Goal: Contribute content: Add original content to the website for others to see

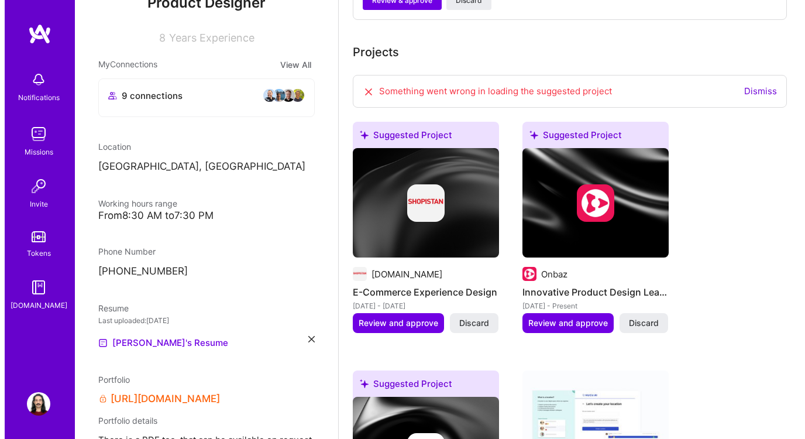
scroll to position [599, 0]
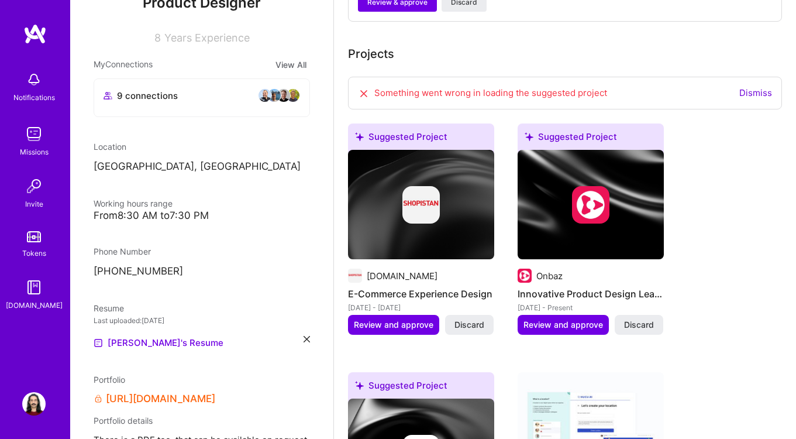
click at [611, 197] on div at bounding box center [591, 204] width 146 height 37
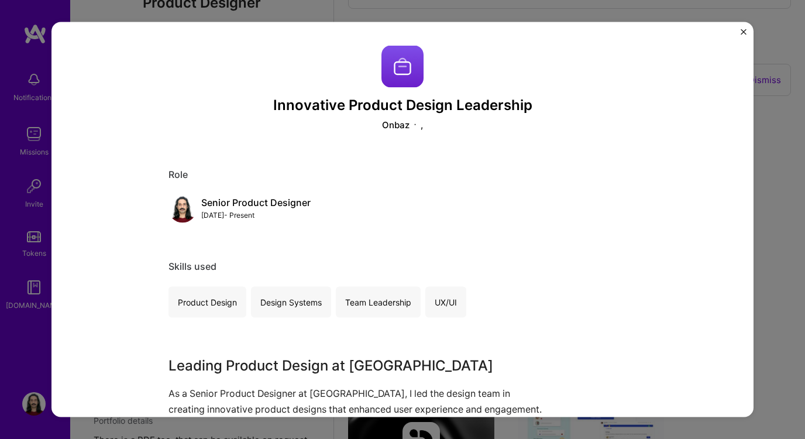
click at [392, 68] on img at bounding box center [402, 67] width 42 height 42
click at [373, 125] on div "Onbaz ," at bounding box center [402, 124] width 468 height 12
click at [198, 182] on div "Role Senior Product Designer [DATE] - Present" at bounding box center [402, 195] width 468 height 54
click at [374, 110] on h3 "Innovative Product Design Leadership" at bounding box center [402, 105] width 468 height 17
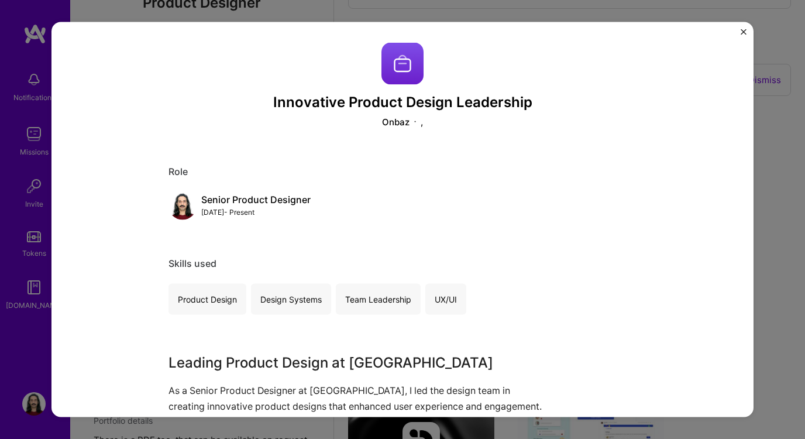
click at [402, 120] on div "Onbaz" at bounding box center [395, 121] width 27 height 12
drag, startPoint x: 439, startPoint y: 120, endPoint x: 344, endPoint y: 118, distance: 95.4
click at [344, 118] on div "Onbaz ," at bounding box center [402, 121] width 468 height 12
click at [388, 180] on div "Role Senior Product Designer [DATE] - Present" at bounding box center [402, 192] width 468 height 54
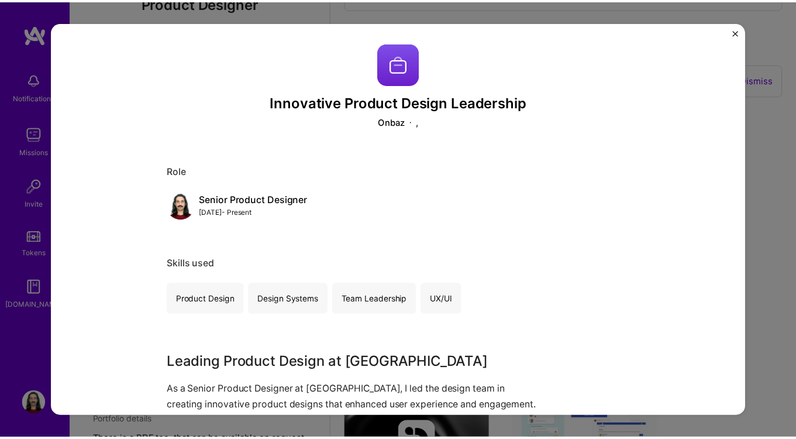
scroll to position [0, 0]
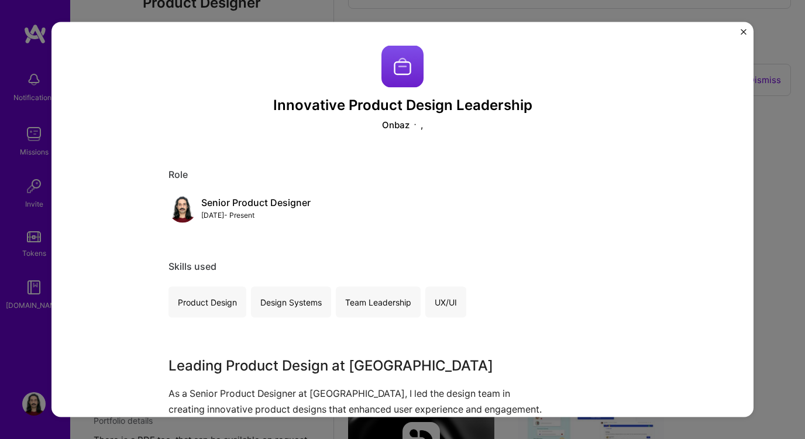
click at [347, 21] on div "Innovative Product Design Leadership Onbaz , Role Senior Product Designer [DATE…" at bounding box center [402, 219] width 805 height 439
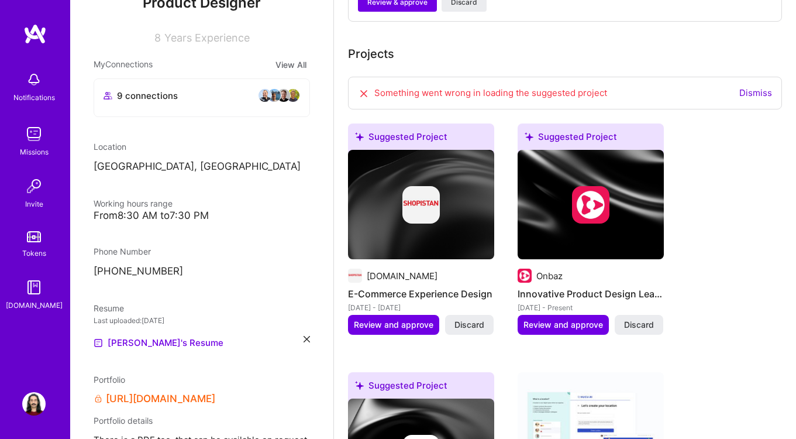
click at [762, 87] on link "Dismiss" at bounding box center [755, 92] width 33 height 11
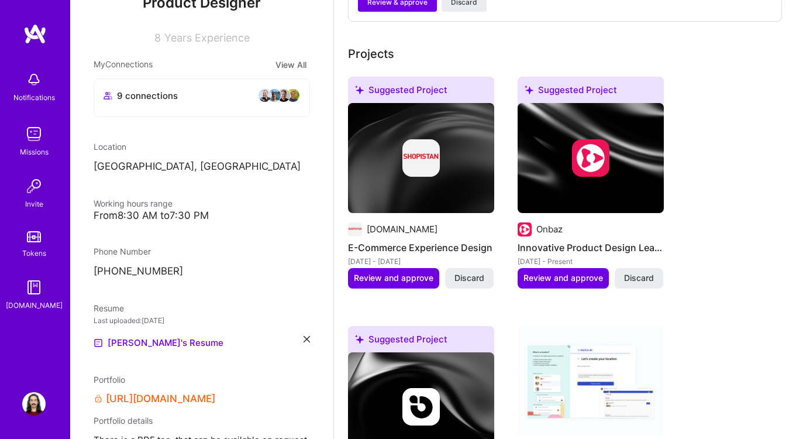
click at [575, 194] on img at bounding box center [591, 158] width 146 height 110
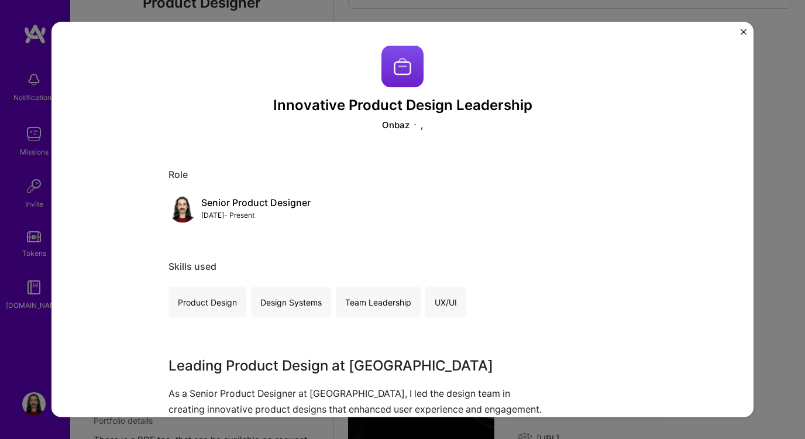
click at [385, 64] on img at bounding box center [402, 67] width 42 height 42
click at [743, 32] on img "Close" at bounding box center [743, 32] width 6 height 6
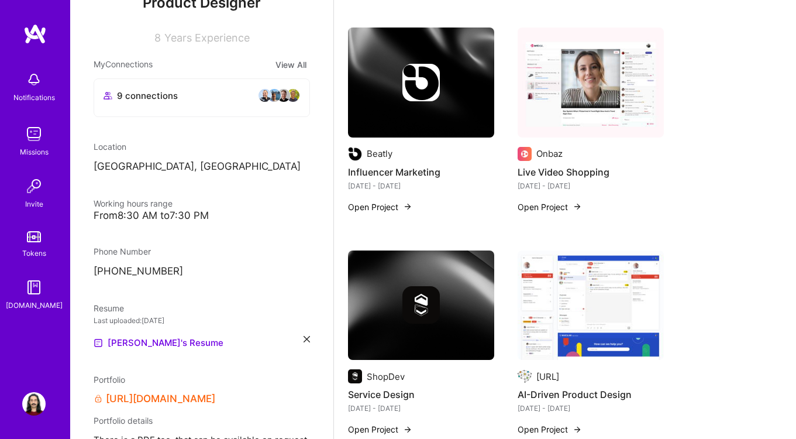
scroll to position [1143, 0]
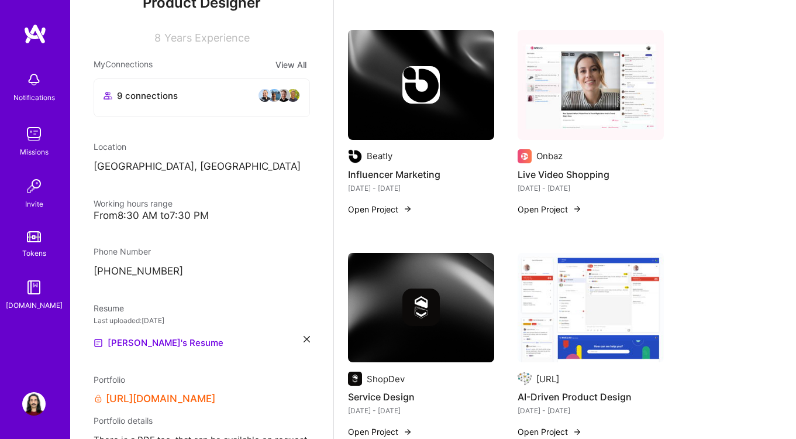
click at [429, 82] on img at bounding box center [420, 84] width 37 height 37
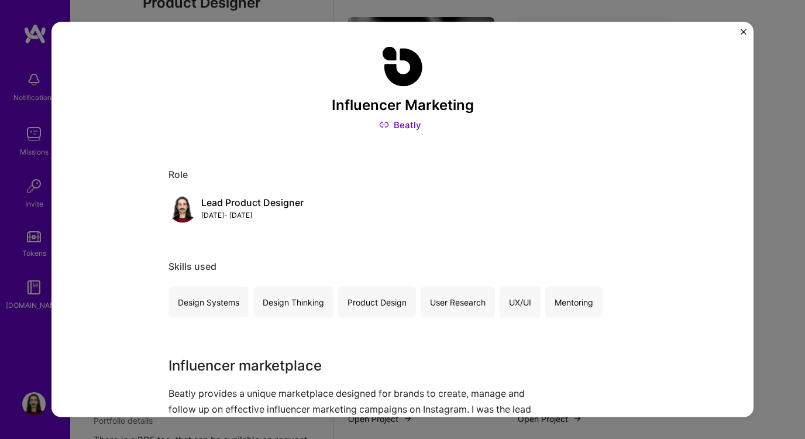
click at [391, 67] on img at bounding box center [402, 67] width 42 height 42
click at [767, 82] on div "Influencer Marketing Beatly Role Lead Product Designer [DATE] - [DATE] Skills u…" at bounding box center [402, 219] width 805 height 439
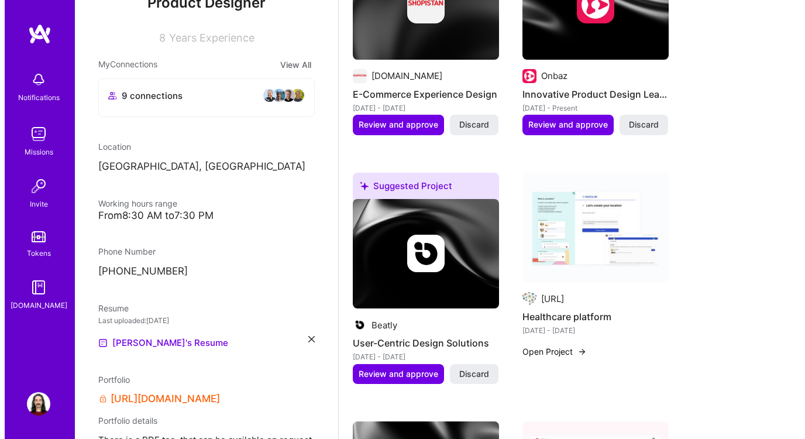
scroll to position [622, 0]
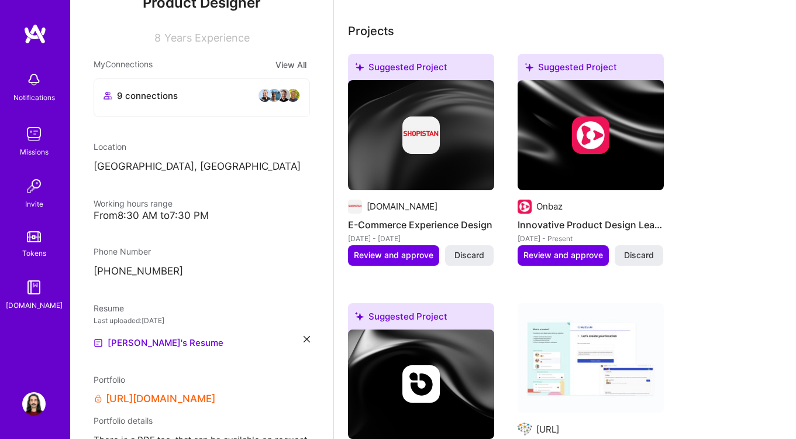
click at [578, 132] on img at bounding box center [590, 134] width 37 height 37
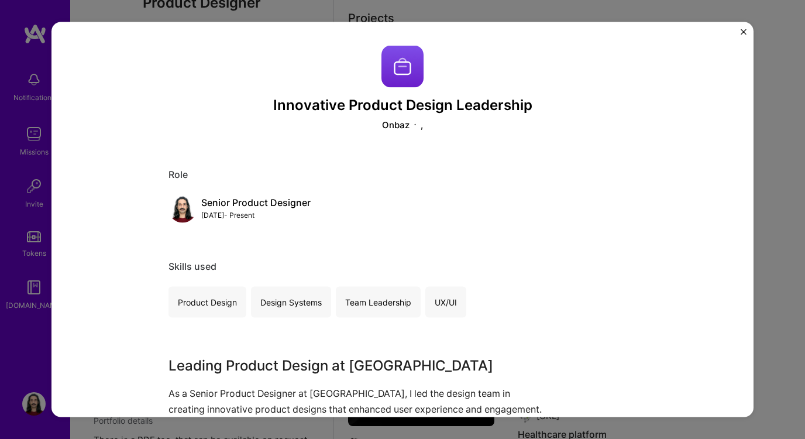
click at [403, 123] on div "Onbaz" at bounding box center [395, 124] width 27 height 12
click at [420, 128] on div "," at bounding box center [421, 124] width 2 height 12
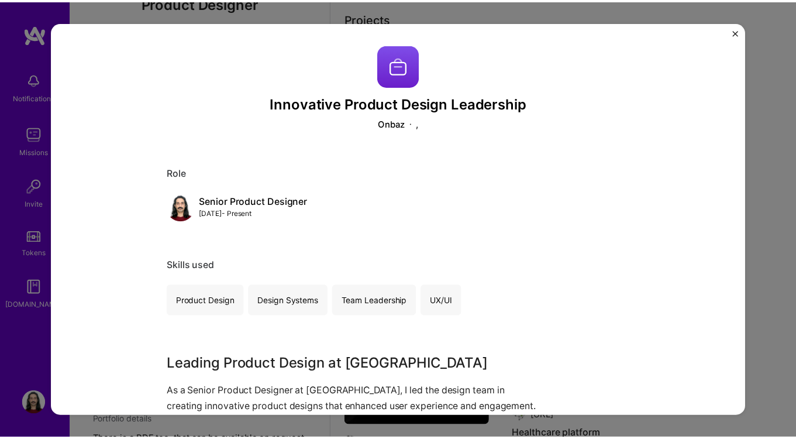
scroll to position [2, 0]
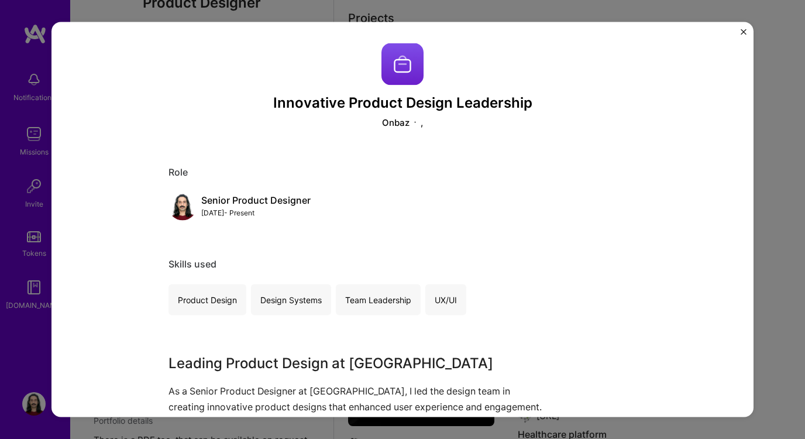
click at [742, 37] on button "Close" at bounding box center [743, 35] width 6 height 12
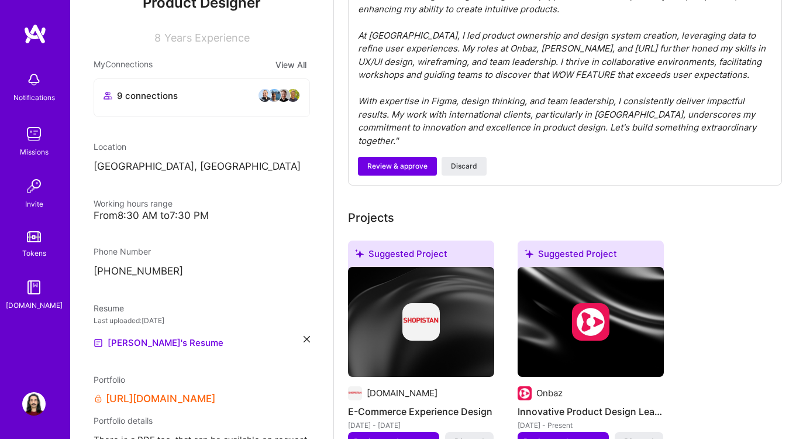
scroll to position [495, 0]
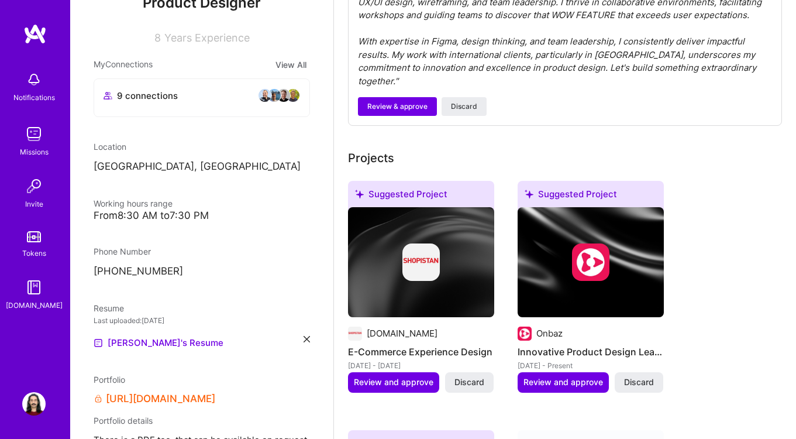
click at [406, 181] on div "Suggested Project" at bounding box center [421, 196] width 146 height 31
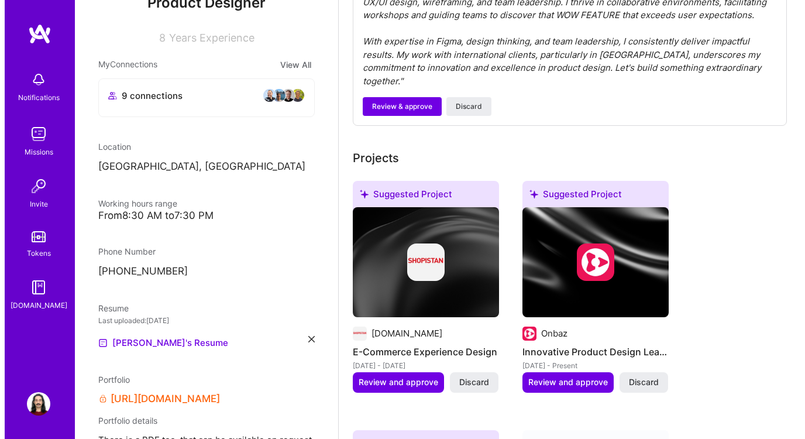
scroll to position [492, 0]
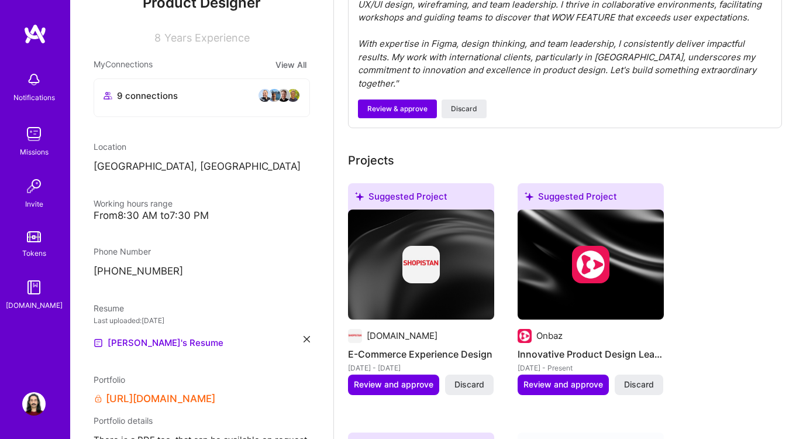
click at [560, 246] on div at bounding box center [591, 264] width 146 height 37
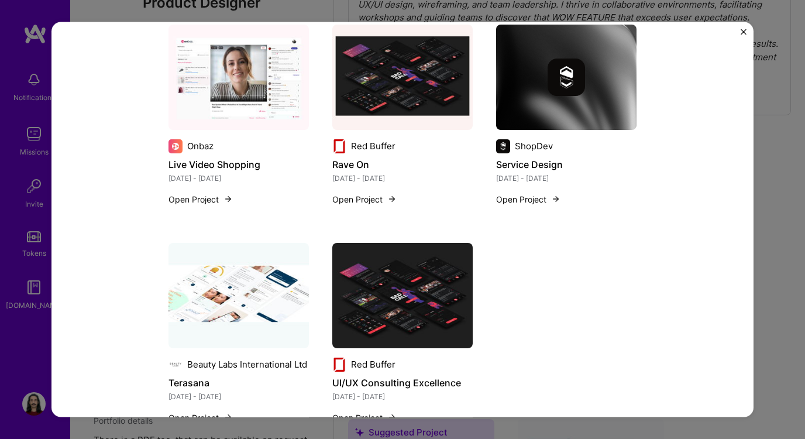
scroll to position [959, 0]
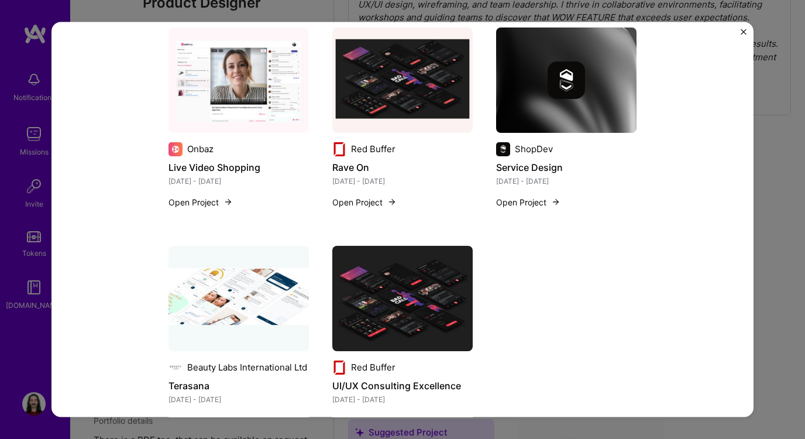
click at [203, 202] on button "Open Project" at bounding box center [200, 202] width 64 height 12
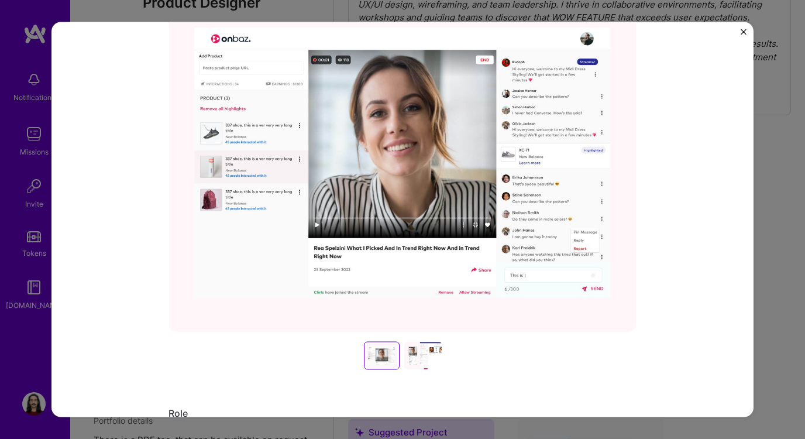
scroll to position [267, 0]
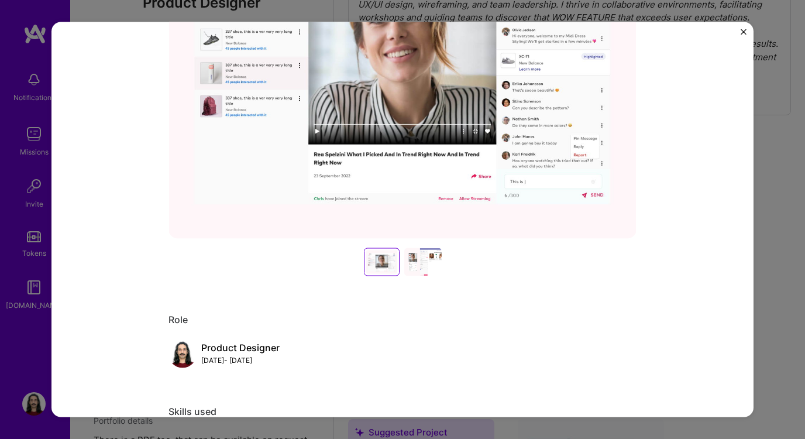
click at [380, 144] on img at bounding box center [402, 62] width 468 height 351
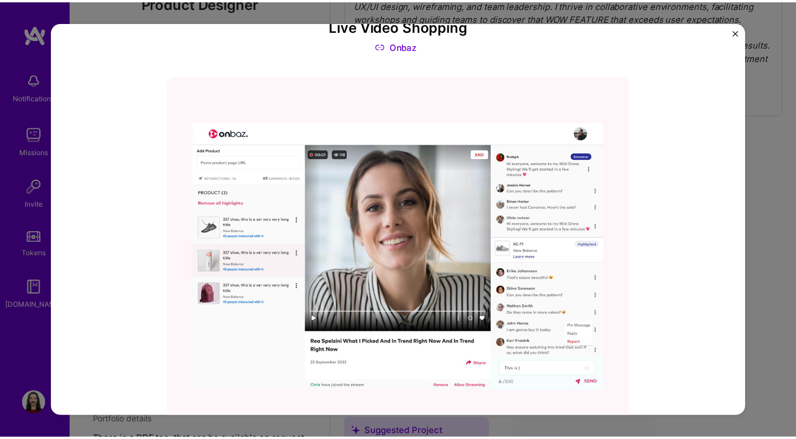
scroll to position [0, 0]
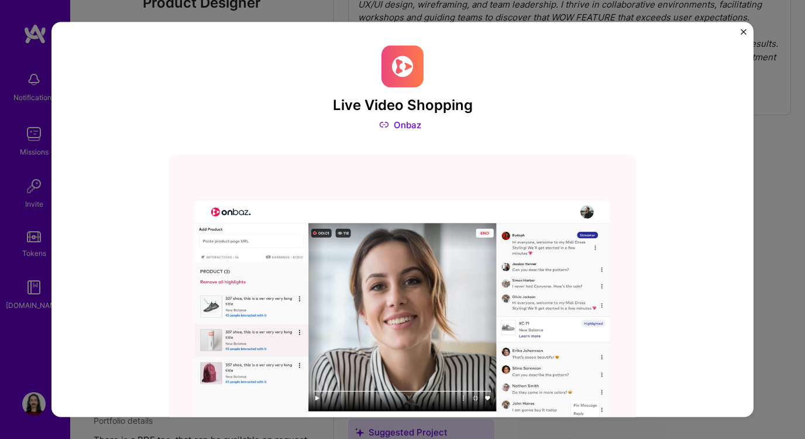
click at [744, 33] on img "Close" at bounding box center [743, 32] width 6 height 6
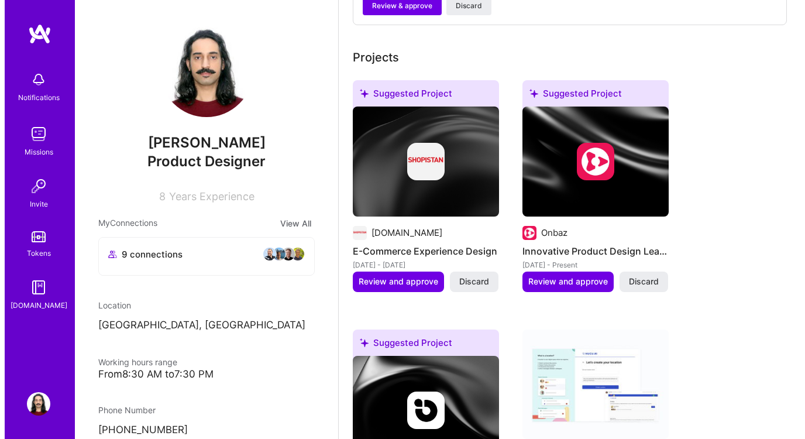
scroll to position [597, 0]
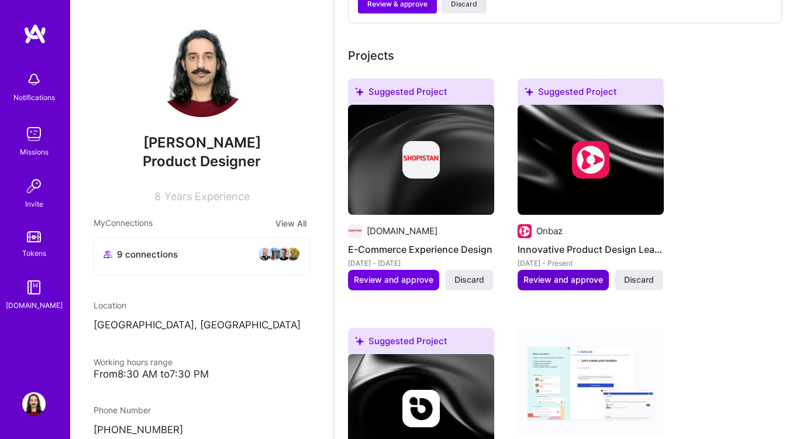
click at [605, 273] on button "Review and approve" at bounding box center [563, 280] width 91 height 20
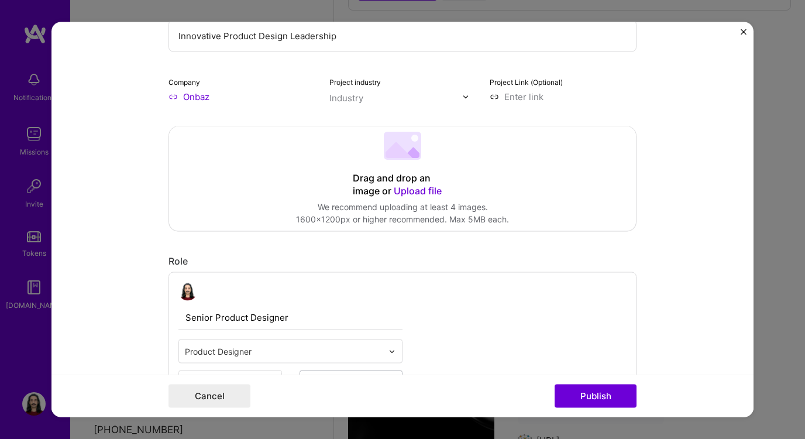
scroll to position [162, 0]
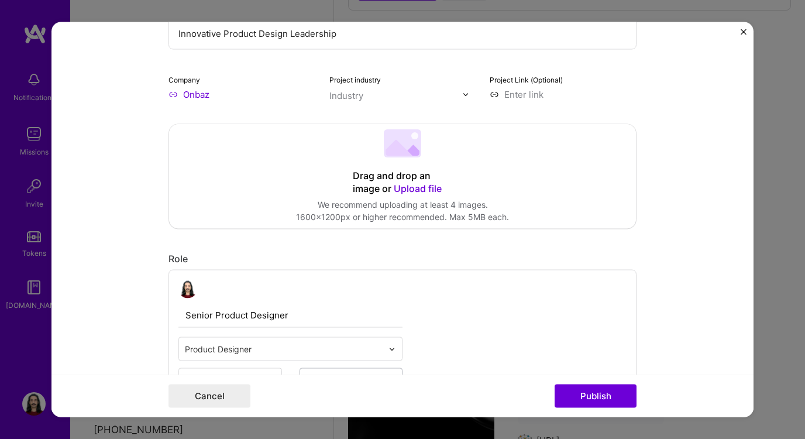
click at [413, 189] on span "Upload file" at bounding box center [418, 189] width 48 height 12
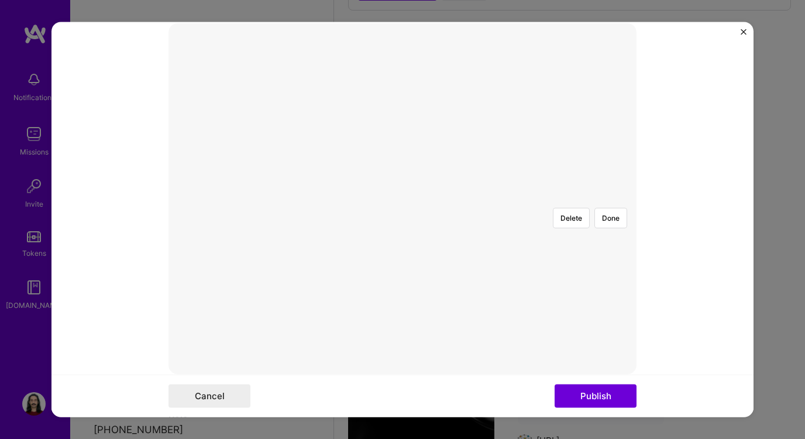
scroll to position [262, 0]
click at [402, 199] on div at bounding box center [577, 330] width 350 height 263
click at [463, 221] on div at bounding box center [638, 330] width 350 height 263
click at [610, 399] on button "Publish" at bounding box center [595, 395] width 82 height 23
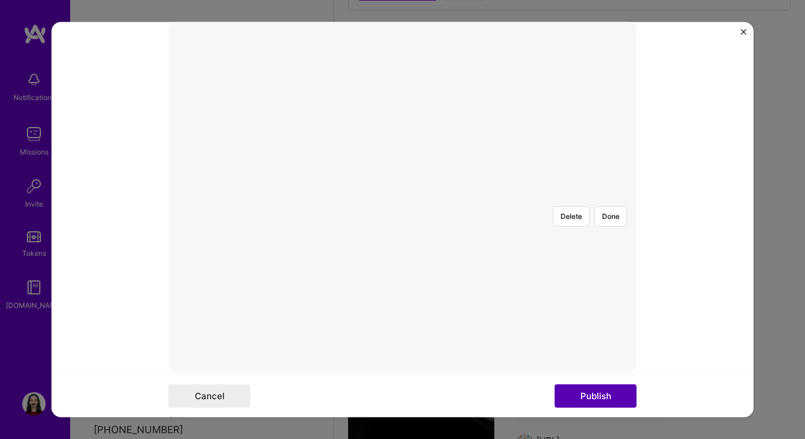
click at [600, 392] on button "Publish" at bounding box center [595, 395] width 82 height 23
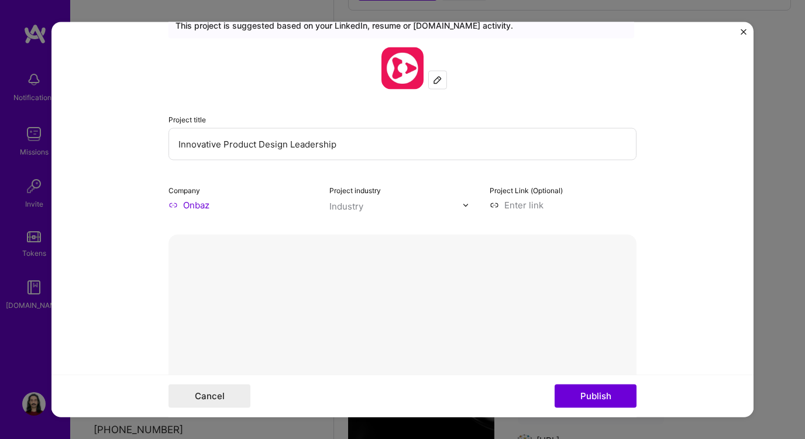
scroll to position [0, 0]
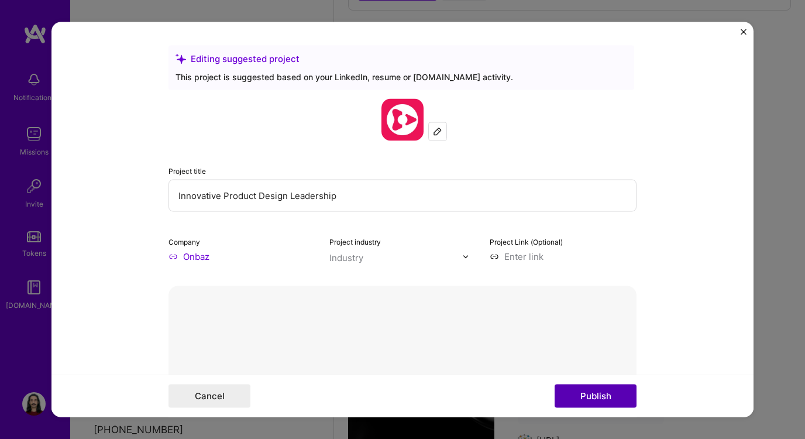
click at [578, 396] on button "Publish" at bounding box center [595, 395] width 82 height 23
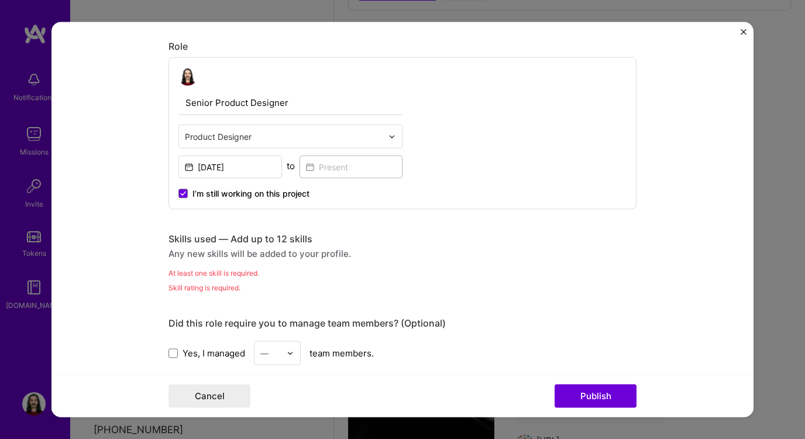
scroll to position [618, 0]
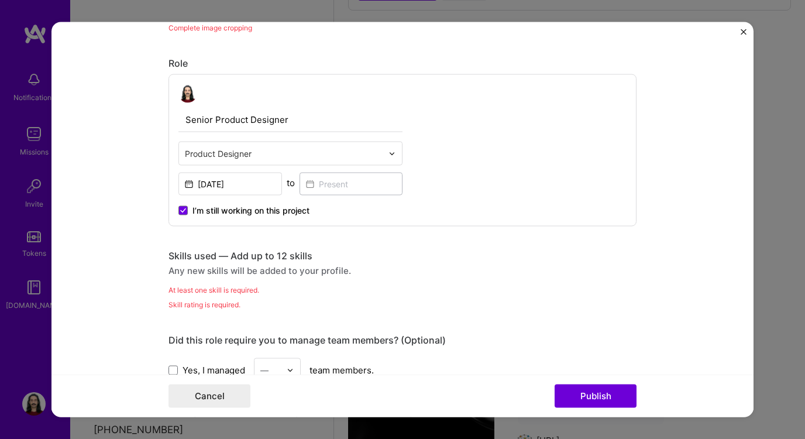
click at [184, 207] on label "I’m still working on this project" at bounding box center [243, 211] width 131 height 12
click at [0, 0] on input "I’m still working on this project" at bounding box center [0, 0] width 0 height 0
click at [336, 180] on input at bounding box center [351, 184] width 104 height 23
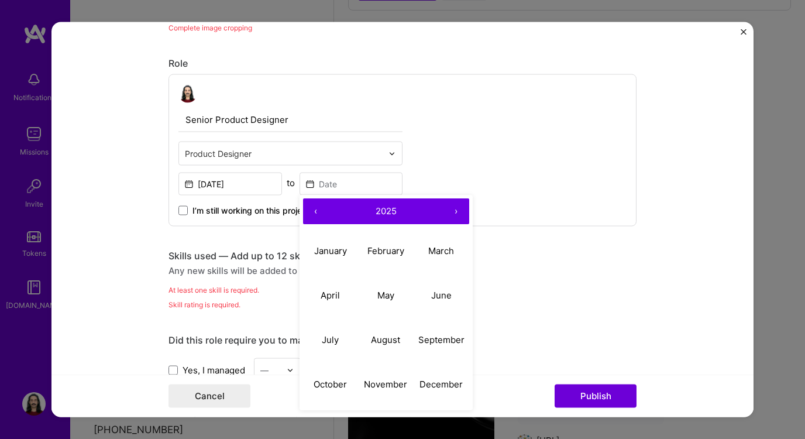
click at [313, 211] on button "‹" at bounding box center [316, 212] width 26 height 26
click at [441, 343] on abbr "September" at bounding box center [441, 339] width 46 height 11
type input "[DATE]"
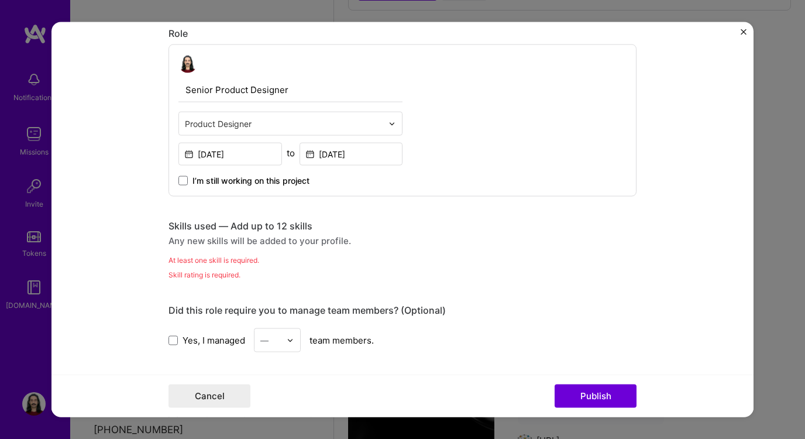
scroll to position [649, 0]
click at [213, 261] on div "At least one skill is required." at bounding box center [402, 258] width 468 height 12
click at [303, 282] on div "Editing suggested project This project is suggested based on your LinkedIn, res…" at bounding box center [402, 187] width 468 height 1583
click at [201, 275] on div "Skill rating is required." at bounding box center [402, 273] width 468 height 12
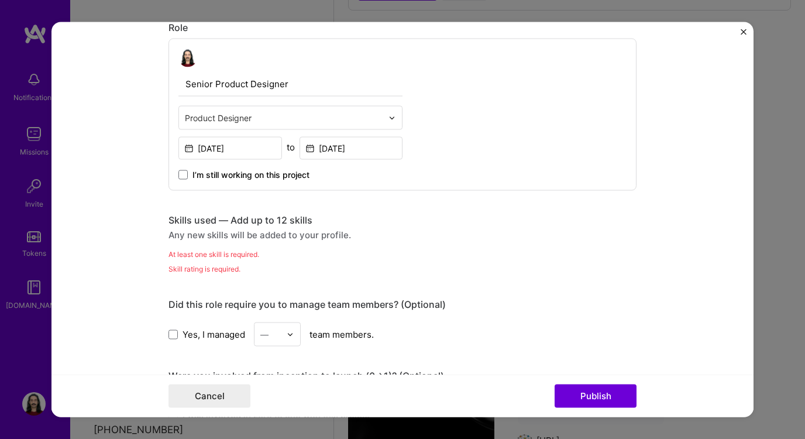
scroll to position [652, 0]
click at [194, 252] on div "At least one skill is required." at bounding box center [402, 255] width 468 height 12
click at [221, 234] on div "Any new skills will be added to your profile." at bounding box center [402, 236] width 468 height 12
click at [273, 270] on div "Skill rating is required." at bounding box center [402, 270] width 468 height 12
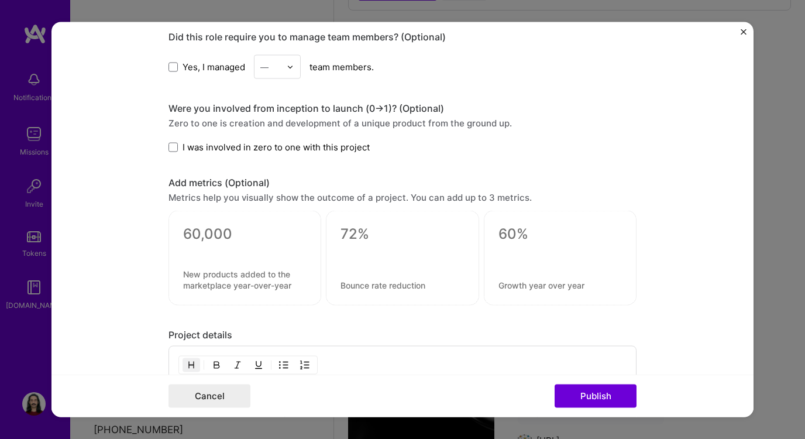
scroll to position [922, 0]
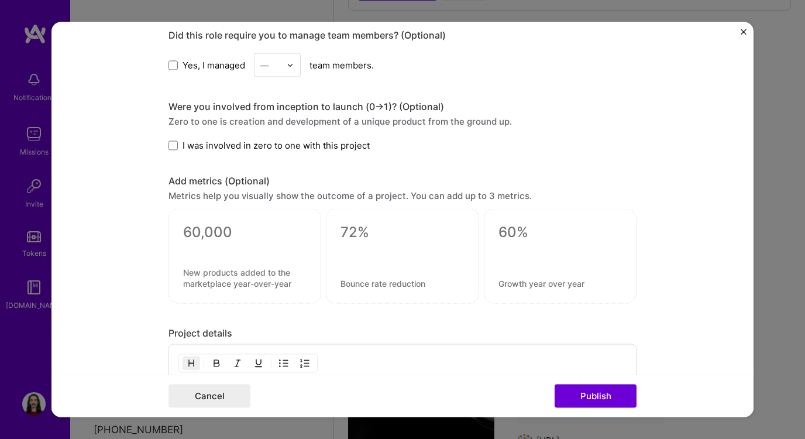
click at [260, 235] on textarea at bounding box center [244, 232] width 123 height 18
click at [273, 277] on textarea at bounding box center [244, 278] width 123 height 22
click at [350, 265] on div at bounding box center [402, 256] width 153 height 95
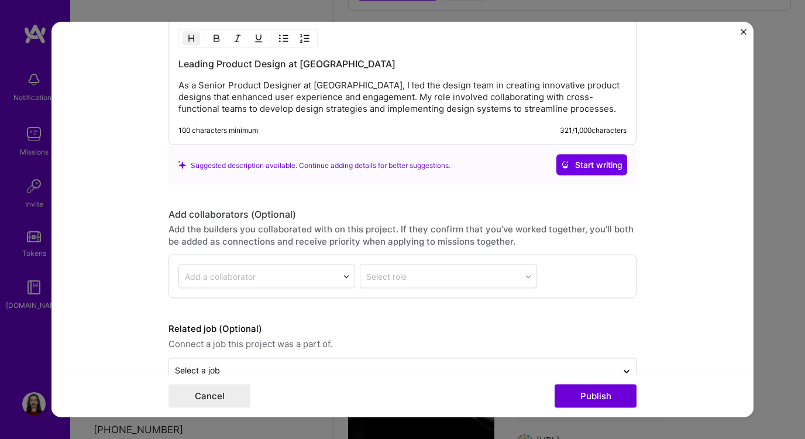
scroll to position [1277, 0]
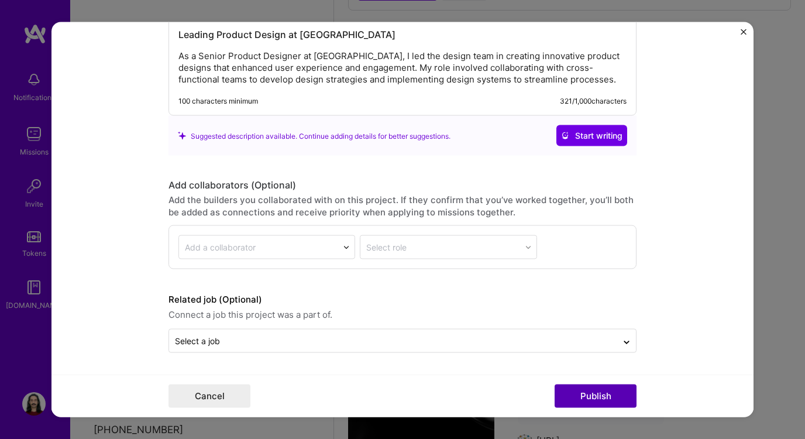
click at [596, 398] on button "Publish" at bounding box center [595, 395] width 82 height 23
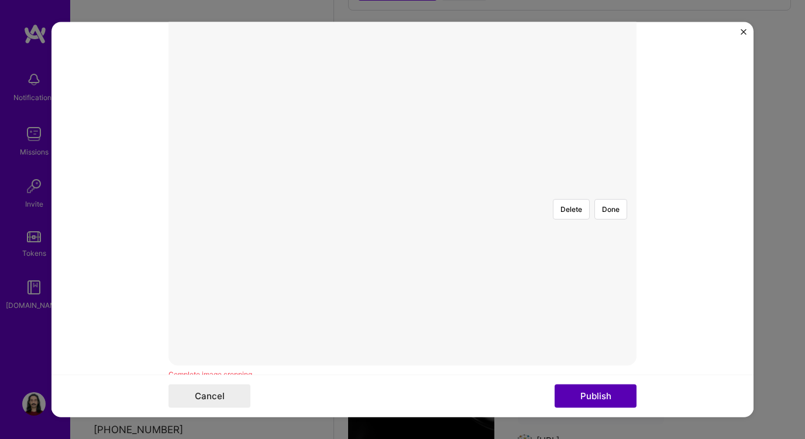
scroll to position [264, 0]
click at [402, 197] on img at bounding box center [402, 197] width 0 height 0
click at [604, 206] on button "Done" at bounding box center [610, 216] width 33 height 20
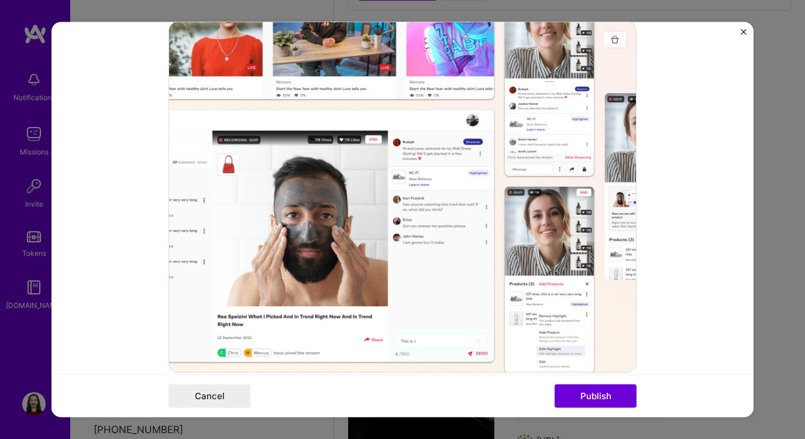
click at [610, 42] on img "button" at bounding box center [614, 39] width 9 height 9
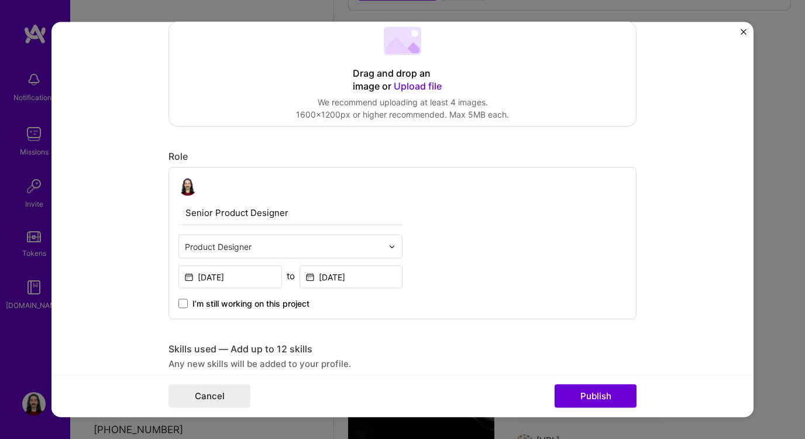
click at [405, 88] on span "Upload file" at bounding box center [418, 87] width 48 height 12
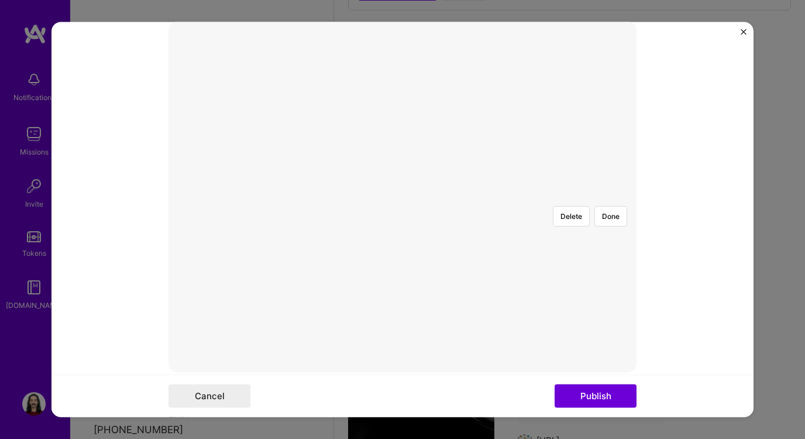
click at [488, 197] on div at bounding box center [663, 328] width 350 height 263
click at [428, 197] on div at bounding box center [603, 328] width 350 height 263
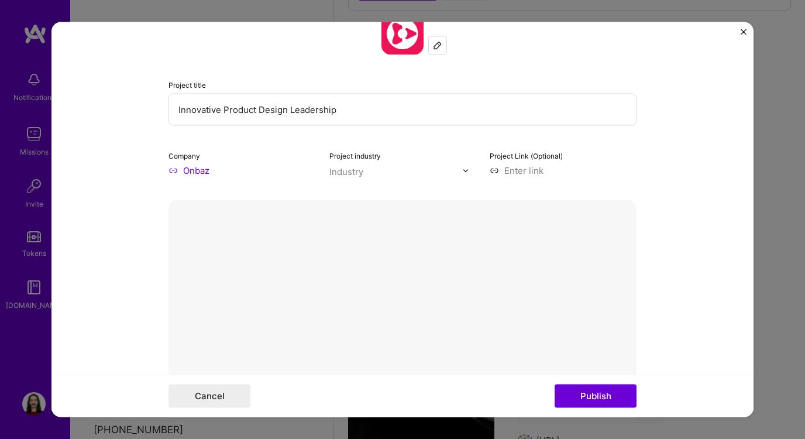
scroll to position [231, 0]
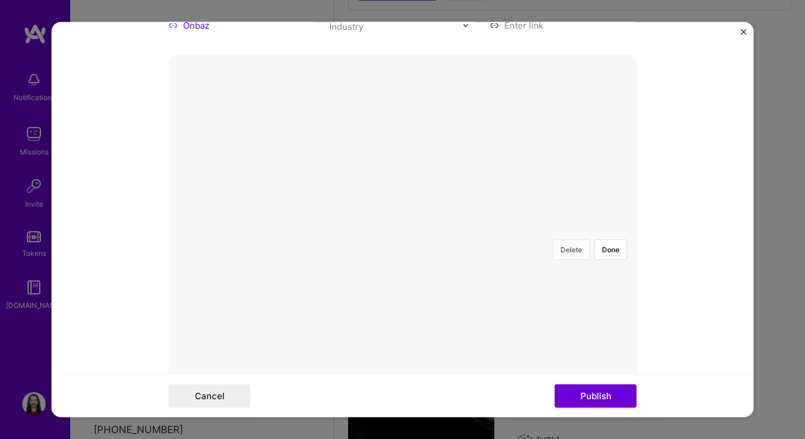
click at [561, 240] on button "Delete" at bounding box center [571, 250] width 37 height 20
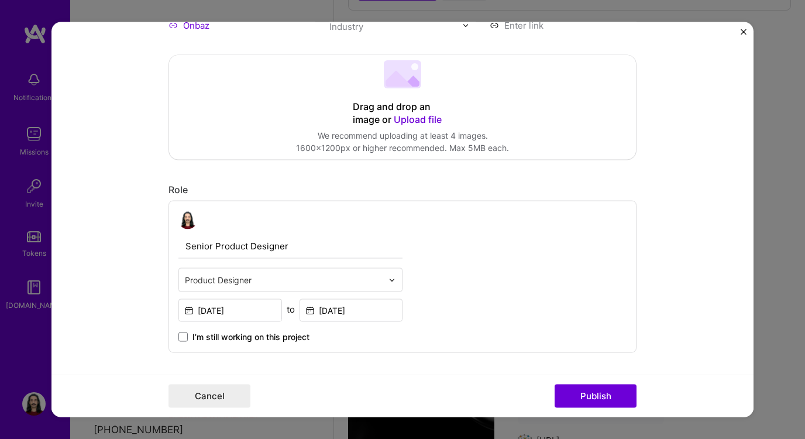
click at [404, 118] on span "Upload file" at bounding box center [418, 120] width 48 height 12
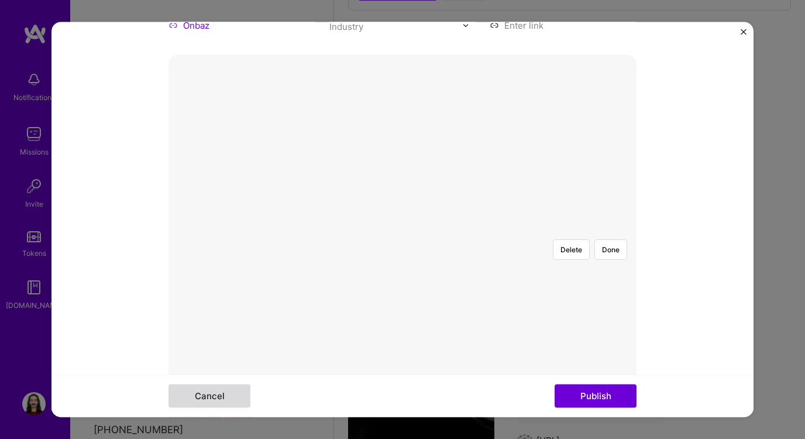
click at [205, 395] on button "Cancel" at bounding box center [209, 395] width 82 height 23
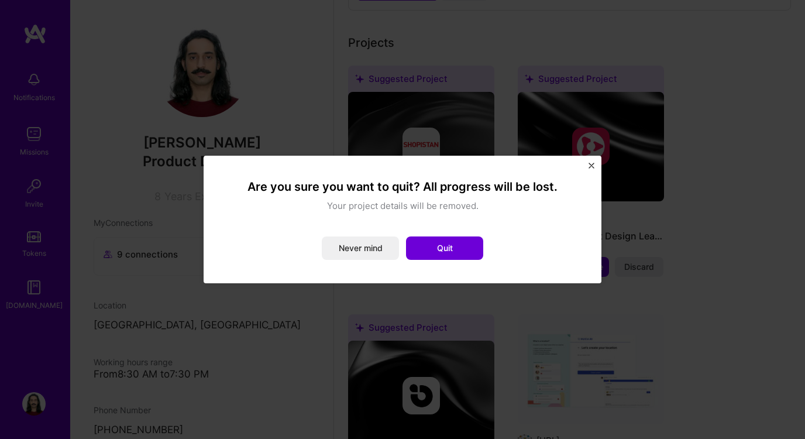
click at [456, 252] on button "Quit" at bounding box center [444, 247] width 77 height 23
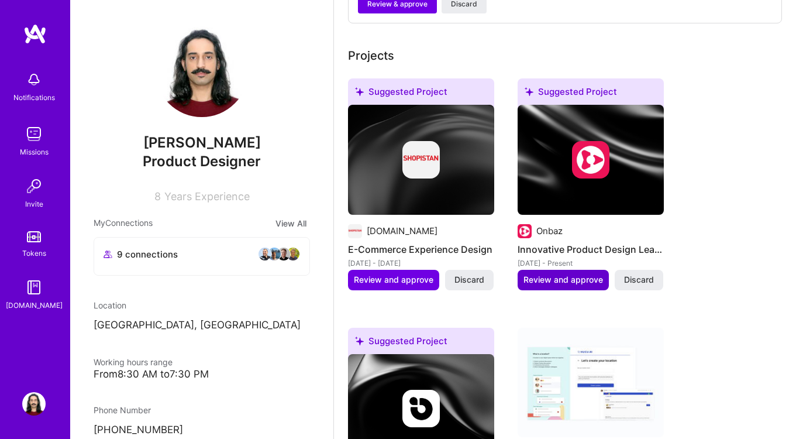
click at [594, 274] on span "Review and approve" at bounding box center [563, 280] width 80 height 12
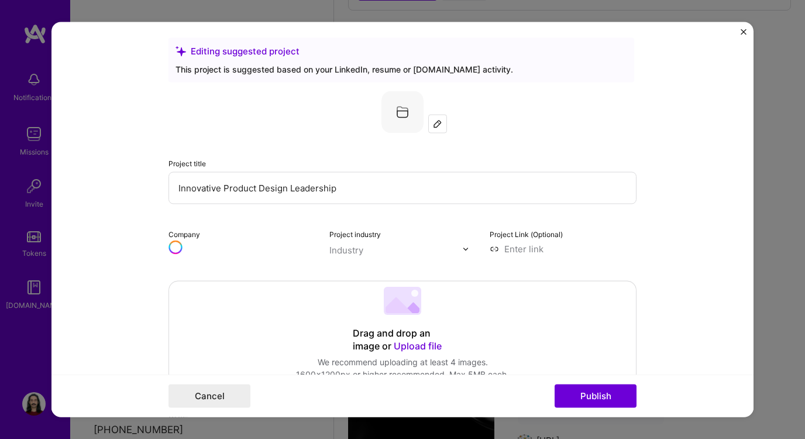
scroll to position [173, 0]
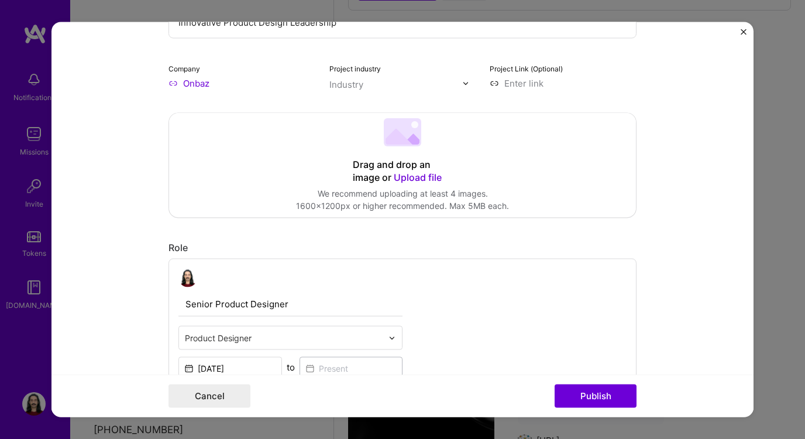
click at [418, 180] on span "Upload file" at bounding box center [418, 178] width 48 height 12
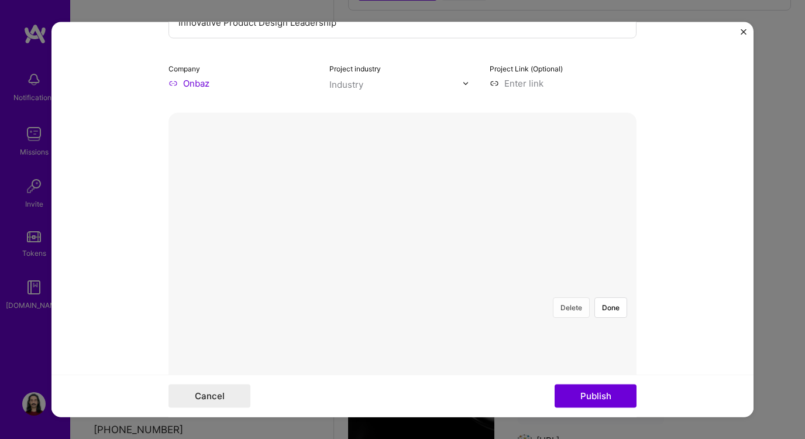
click at [564, 298] on button "Delete" at bounding box center [571, 308] width 37 height 20
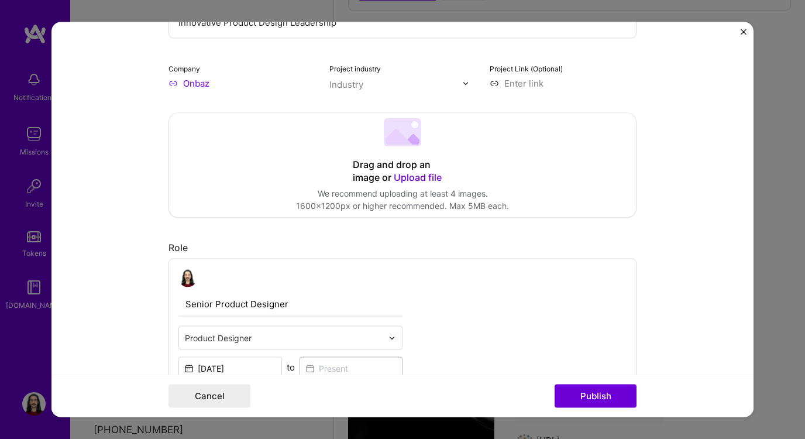
scroll to position [0, 0]
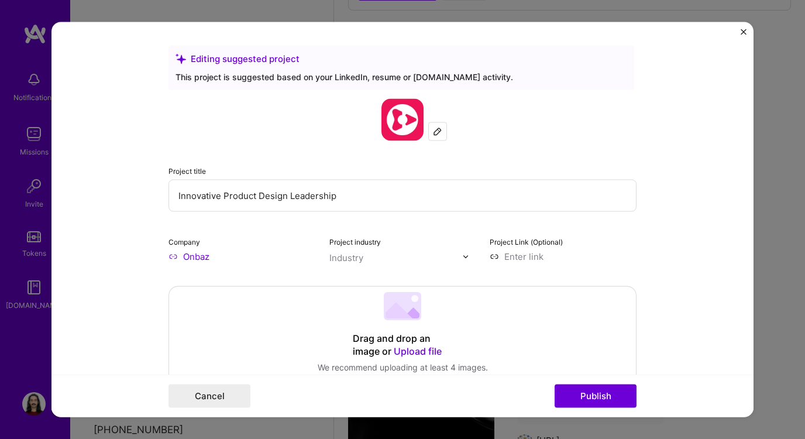
click at [170, 207] on input "Innovative Product Design Leadership" at bounding box center [402, 196] width 468 height 32
click at [406, 347] on span "Upload file" at bounding box center [418, 351] width 48 height 12
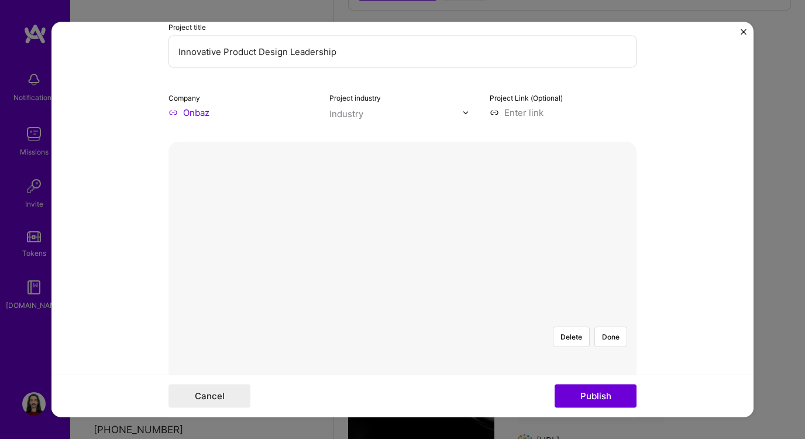
scroll to position [146, 0]
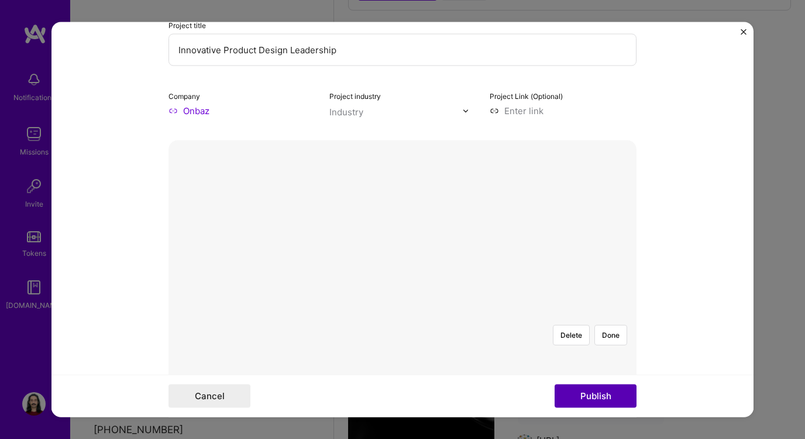
click at [606, 395] on button "Publish" at bounding box center [595, 395] width 82 height 23
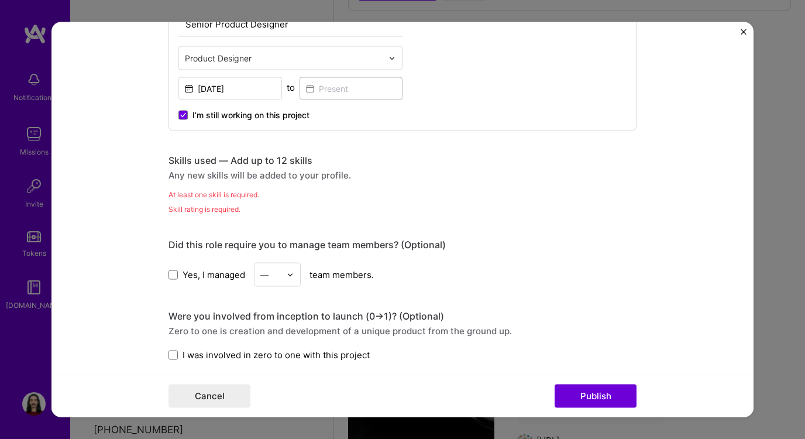
scroll to position [712, 0]
click at [225, 190] on div "At least one skill is required." at bounding box center [402, 195] width 468 height 12
click at [181, 112] on span at bounding box center [182, 115] width 9 height 9
click at [0, 0] on input "I’m still working on this project" at bounding box center [0, 0] width 0 height 0
click at [342, 85] on input at bounding box center [351, 89] width 104 height 23
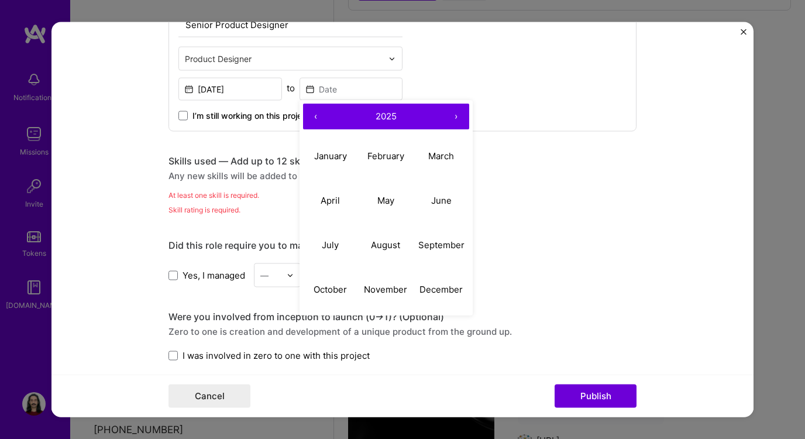
click at [307, 113] on button "‹" at bounding box center [316, 117] width 26 height 26
click at [316, 282] on button "October" at bounding box center [331, 289] width 56 height 44
type input "[DATE]"
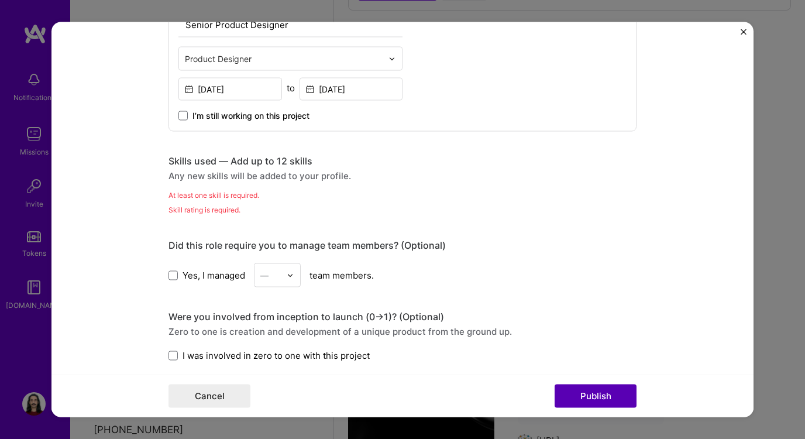
click at [581, 392] on button "Publish" at bounding box center [595, 395] width 82 height 23
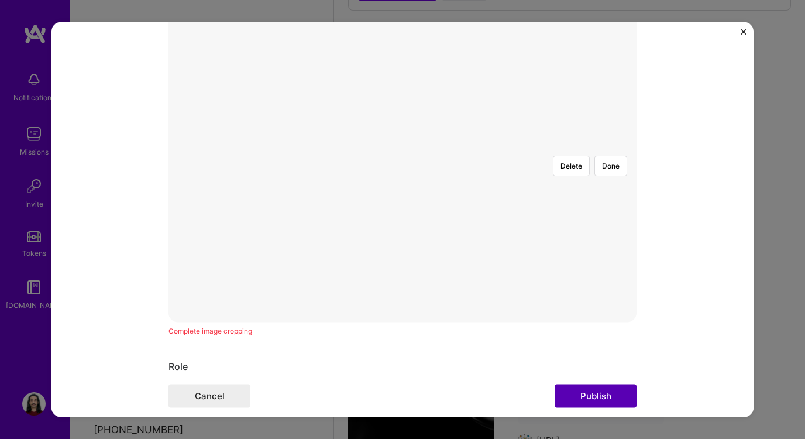
scroll to position [264, 0]
click at [580, 392] on button "Publish" at bounding box center [595, 395] width 82 height 23
click at [8, 11] on div "Editing suggested project This project is suggested based on your LinkedIn, res…" at bounding box center [402, 219] width 805 height 439
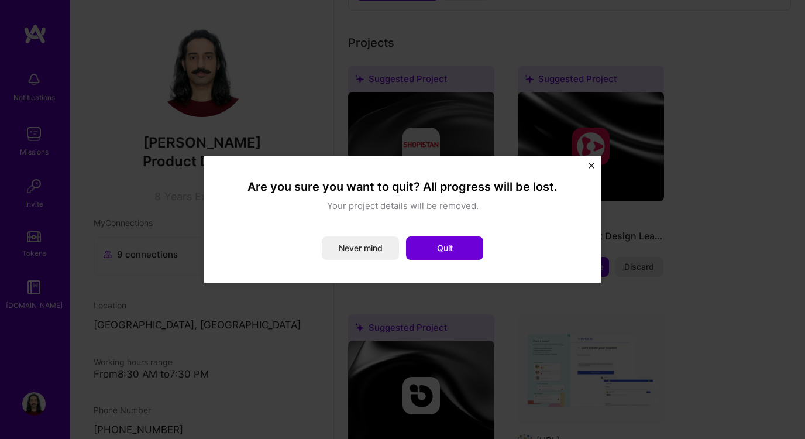
click at [595, 165] on div "Are you sure you want to quit? All progress will be lost. Your project details …" at bounding box center [403, 219] width 398 height 127
click at [592, 165] on img "Close" at bounding box center [591, 166] width 6 height 6
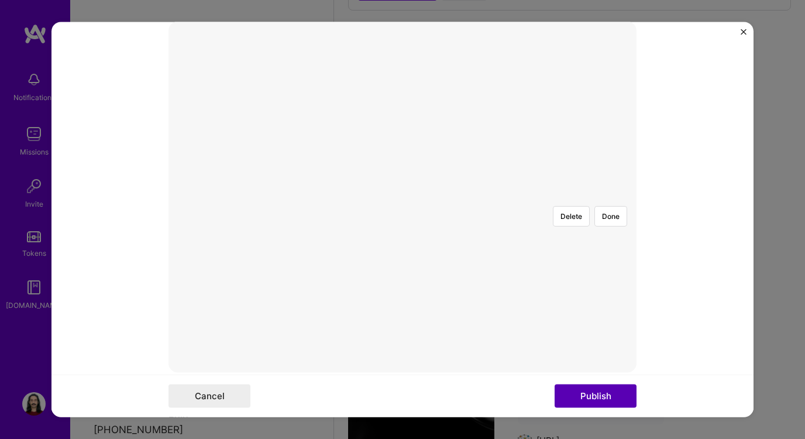
click at [593, 394] on button "Publish" at bounding box center [595, 395] width 82 height 23
click at [601, 206] on button "Done" at bounding box center [610, 216] width 33 height 20
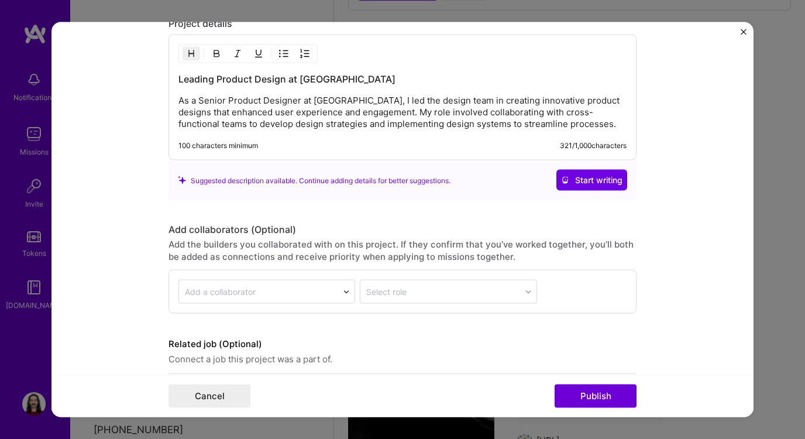
scroll to position [1277, 0]
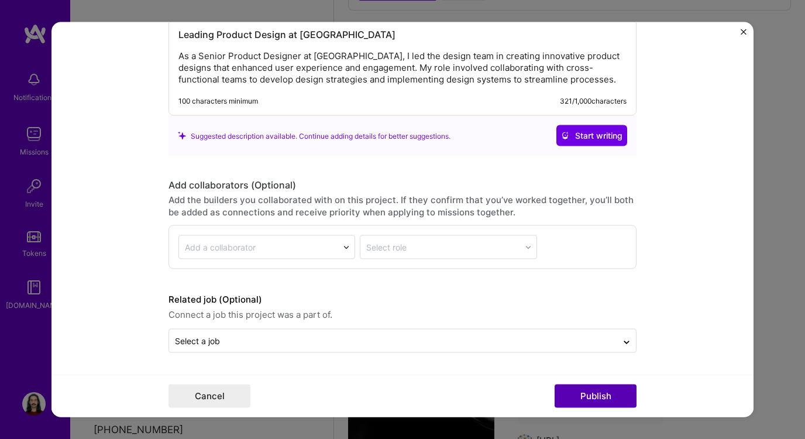
click at [615, 394] on button "Publish" at bounding box center [595, 395] width 82 height 23
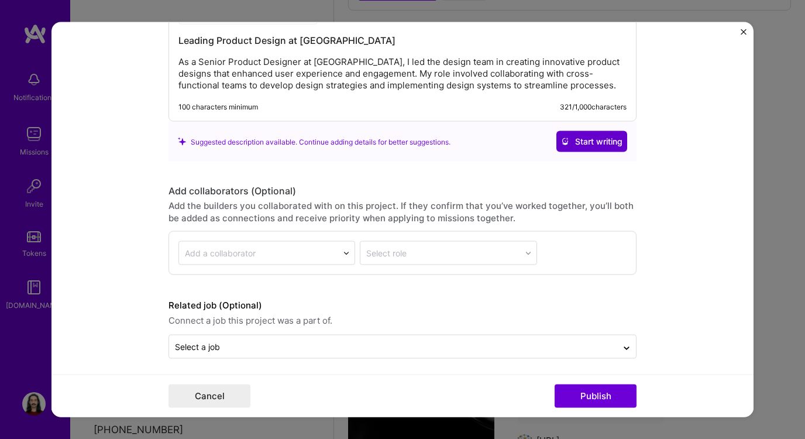
scroll to position [1297, 0]
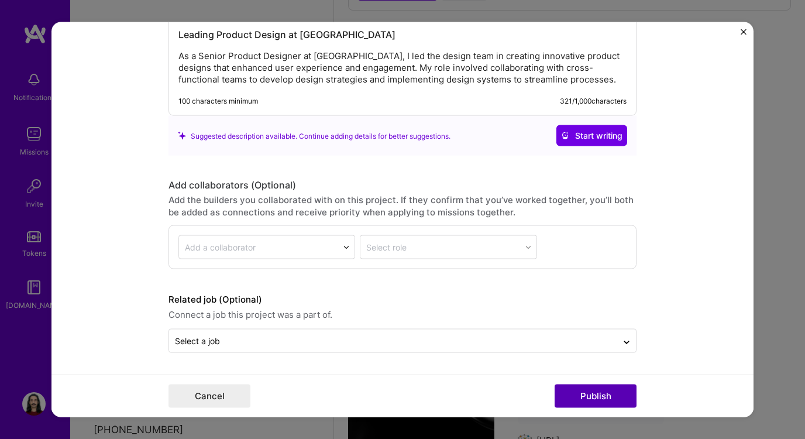
click at [589, 396] on button "Publish" at bounding box center [595, 395] width 82 height 23
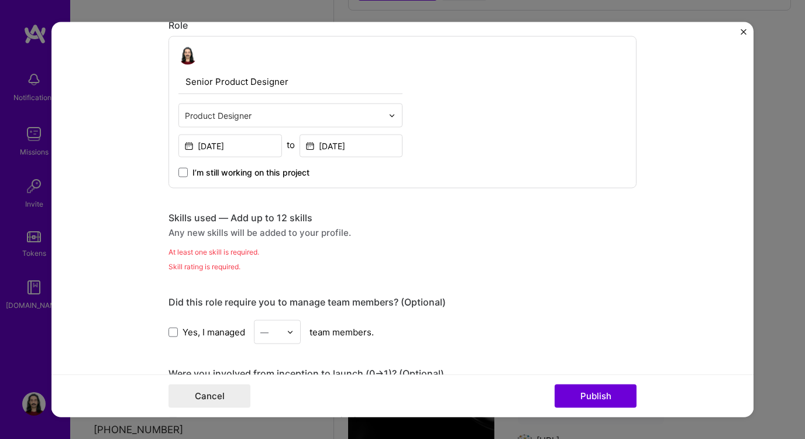
scroll to position [677, 0]
click at [221, 256] on div "At least one skill is required." at bounding box center [402, 251] width 468 height 12
click at [217, 266] on div "Skill rating is required." at bounding box center [402, 266] width 468 height 12
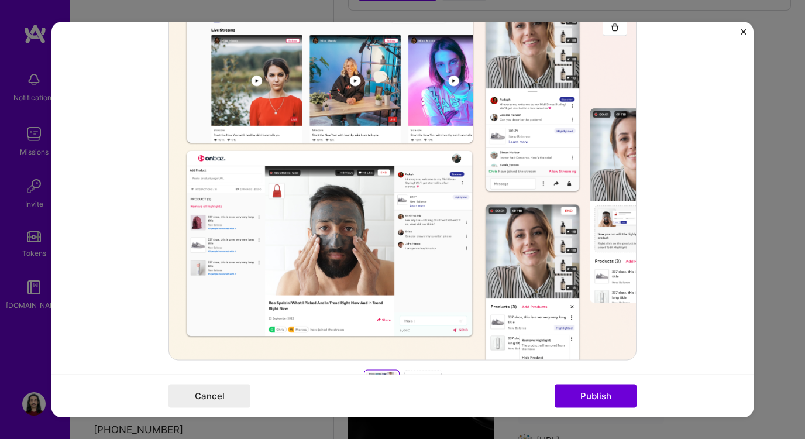
scroll to position [0, 0]
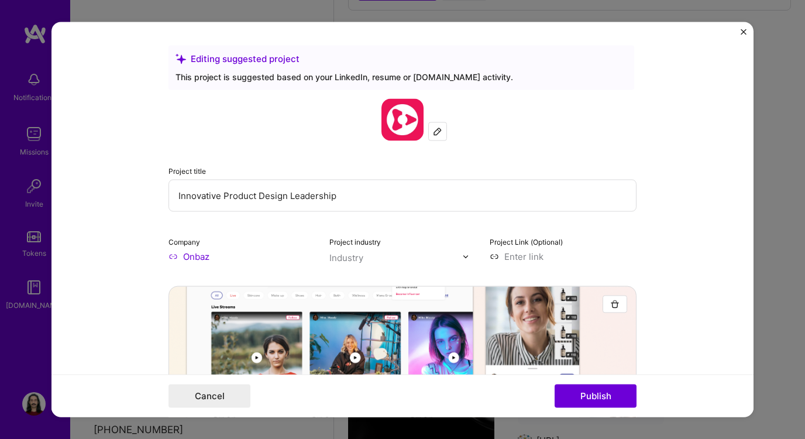
click at [341, 251] on div "Industry" at bounding box center [346, 257] width 34 height 12
click at [509, 251] on input at bounding box center [562, 256] width 147 height 12
click at [258, 62] on div "Editing suggested project" at bounding box center [400, 59] width 451 height 12
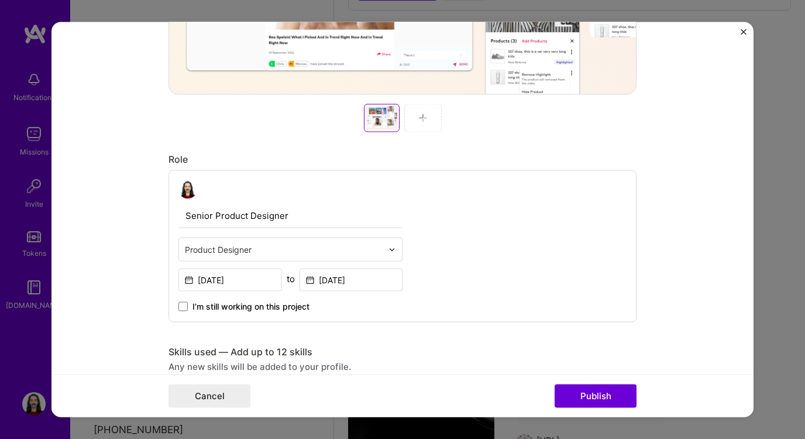
scroll to position [804, 0]
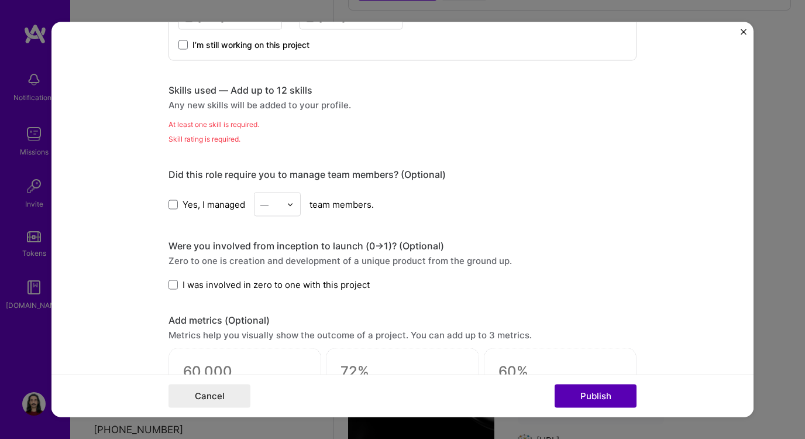
click at [599, 391] on button "Publish" at bounding box center [595, 395] width 82 height 23
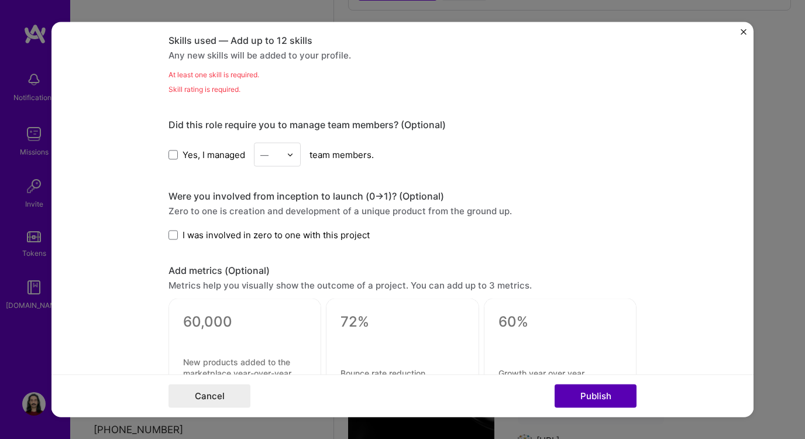
scroll to position [866, 0]
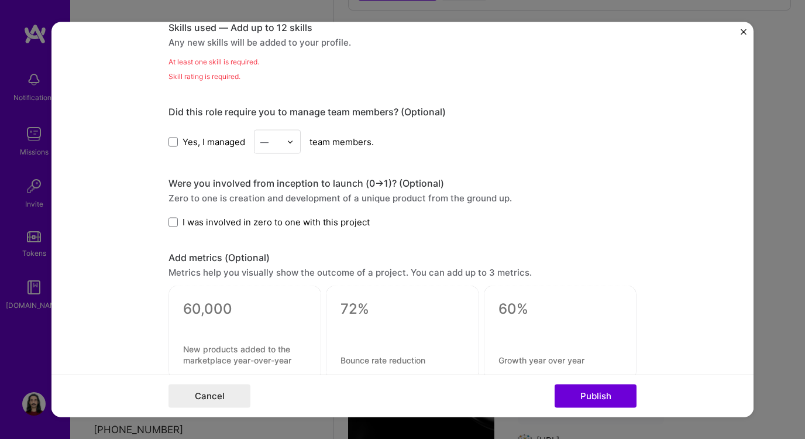
click at [213, 74] on div "Skill rating is required." at bounding box center [402, 76] width 468 height 12
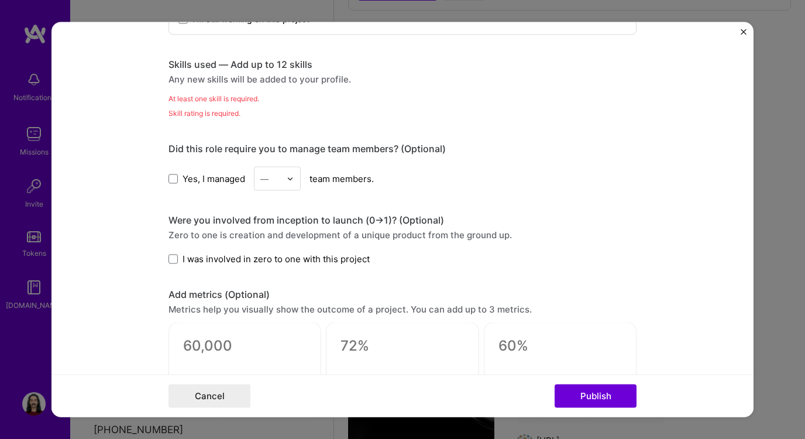
click at [214, 65] on div "Skills used — Add up to 12 skills" at bounding box center [402, 64] width 468 height 12
click at [591, 400] on button "Publish" at bounding box center [595, 395] width 82 height 23
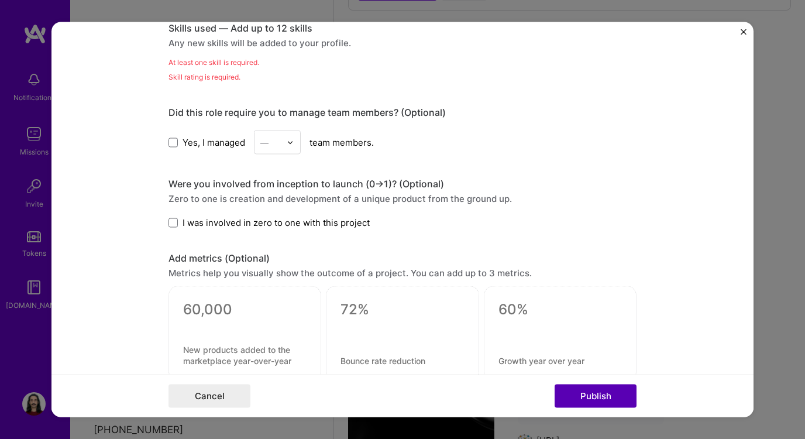
scroll to position [866, 0]
click at [177, 224] on label "I was involved in zero to one with this project" at bounding box center [268, 222] width 201 height 12
click at [0, 0] on input "I was involved in zero to one with this project" at bounding box center [0, 0] width 0 height 0
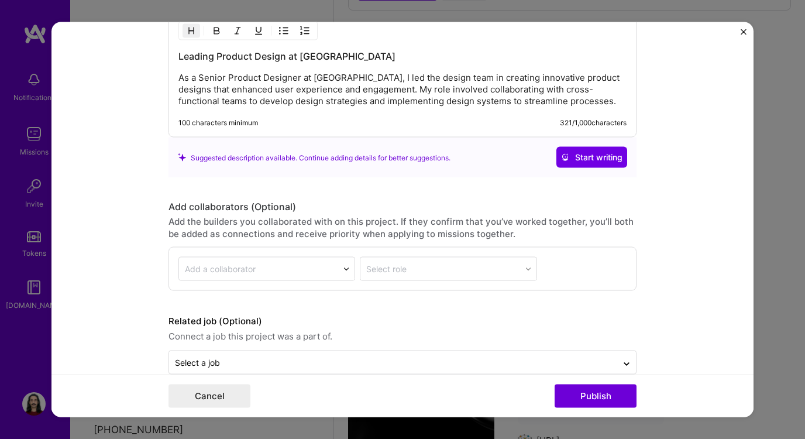
scroll to position [1297, 0]
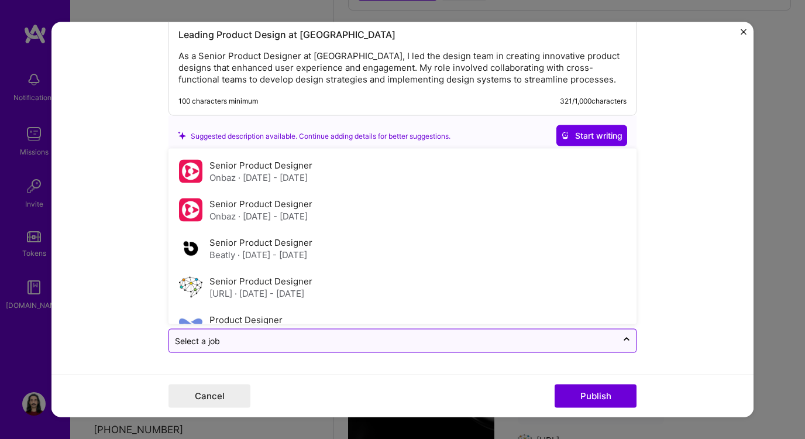
click at [216, 345] on input "text" at bounding box center [393, 341] width 436 height 12
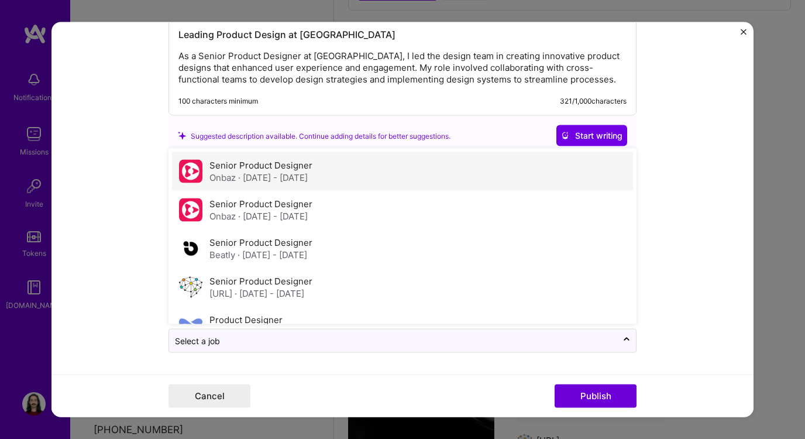
click at [288, 175] on span "· [DATE] - [DATE]" at bounding box center [273, 177] width 70 height 11
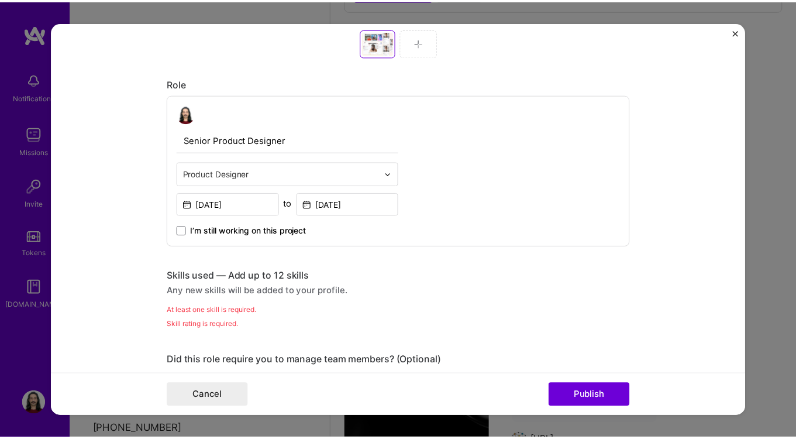
scroll to position [613, 0]
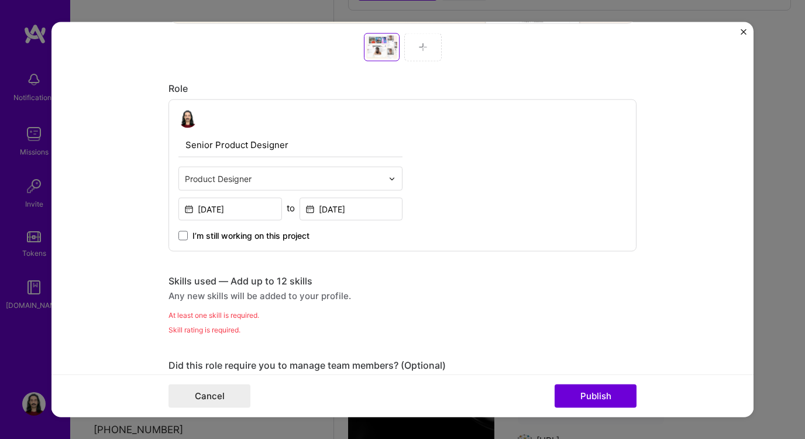
click at [261, 298] on div "Any new skills will be added to your profile." at bounding box center [402, 295] width 468 height 12
click at [250, 322] on div "Skills used — Add up to 12 skills Any new skills will be added to your profile.…" at bounding box center [402, 305] width 468 height 61
click at [250, 319] on div "At least one skill is required." at bounding box center [402, 315] width 468 height 12
click at [239, 285] on div "Skills used — Add up to 12 skills" at bounding box center [402, 281] width 468 height 12
click at [203, 285] on div "Skills used — Add up to 12 skills" at bounding box center [402, 281] width 468 height 12
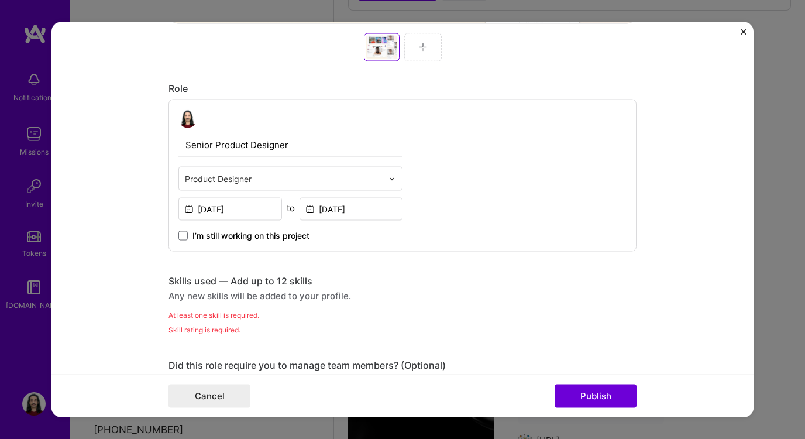
click at [740, 32] on form "Editing suggested project This project is suggested based on your LinkedIn, res…" at bounding box center [402, 219] width 702 height 395
click at [743, 31] on img "Close" at bounding box center [743, 32] width 6 height 6
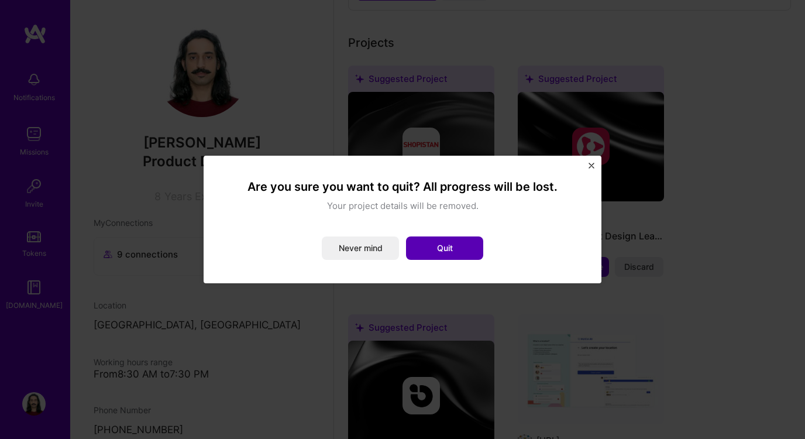
click at [443, 256] on button "Quit" at bounding box center [444, 247] width 77 height 23
